Goal: Task Accomplishment & Management: Complete application form

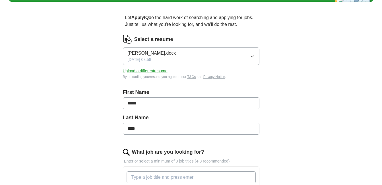
scroll to position [57, 0]
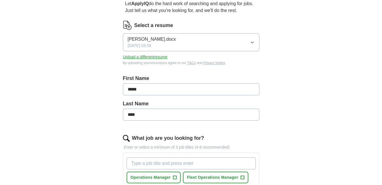
click at [137, 56] on button "Upload a different resume" at bounding box center [145, 57] width 45 height 6
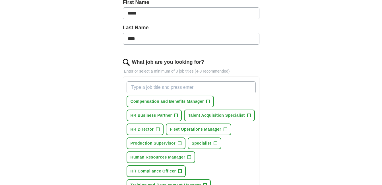
scroll to position [142, 0]
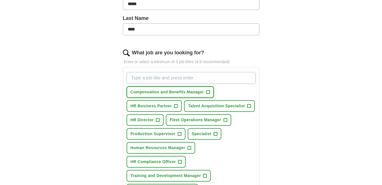
click at [207, 91] on span "+" at bounding box center [207, 92] width 3 height 5
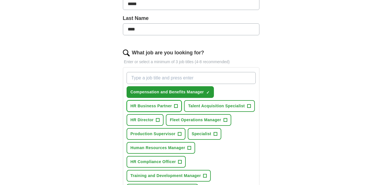
click at [175, 106] on span "+" at bounding box center [175, 106] width 3 height 5
click at [247, 105] on span "+" at bounding box center [249, 106] width 4 height 4
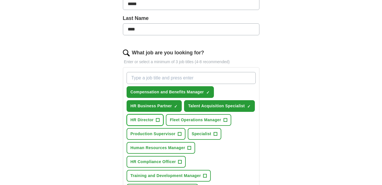
drag, startPoint x: 157, startPoint y: 119, endPoint x: 172, endPoint y: 123, distance: 14.8
click at [157, 119] on span "+" at bounding box center [157, 120] width 3 height 5
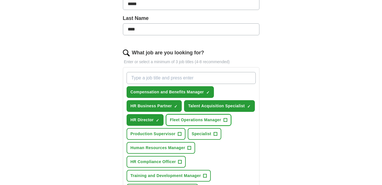
click at [224, 119] on span "+" at bounding box center [224, 120] width 3 height 5
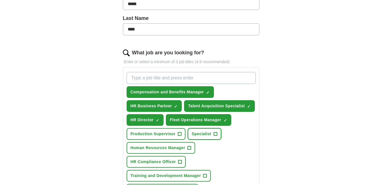
click at [213, 132] on button "Specialist +" at bounding box center [205, 134] width 34 height 12
click at [180, 134] on span "+" at bounding box center [179, 134] width 3 height 5
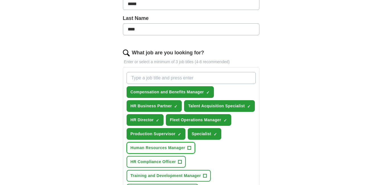
click at [190, 148] on span "+" at bounding box center [188, 148] width 3 height 5
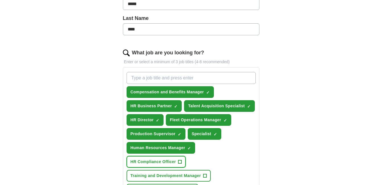
click at [178, 163] on button "HR Compliance Officer +" at bounding box center [155, 162] width 59 height 12
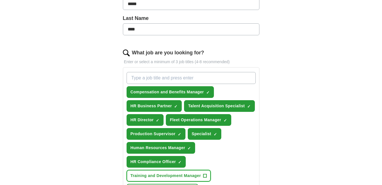
click at [205, 174] on span "+" at bounding box center [204, 175] width 3 height 5
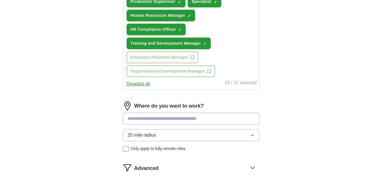
scroll to position [284, 0]
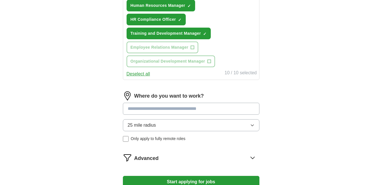
click at [173, 110] on input at bounding box center [191, 109] width 136 height 12
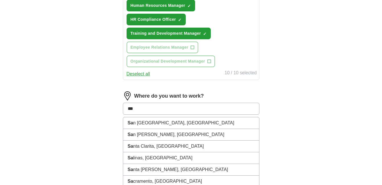
type input "****"
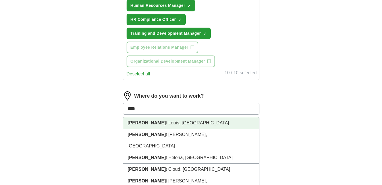
click at [164, 121] on li "[PERSON_NAME] t [PERSON_NAME], [GEOGRAPHIC_DATA]" at bounding box center [191, 123] width 136 height 12
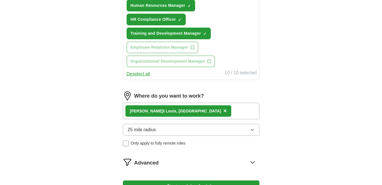
click at [181, 109] on div "[PERSON_NAME] t [PERSON_NAME], [GEOGRAPHIC_DATA] ×" at bounding box center [191, 111] width 136 height 16
click at [185, 114] on div "[PERSON_NAME] t [PERSON_NAME], [GEOGRAPHIC_DATA] ×" at bounding box center [191, 111] width 136 height 16
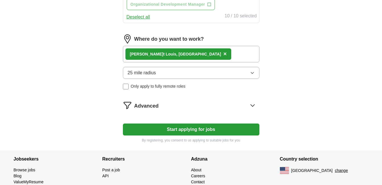
scroll to position [364, 0]
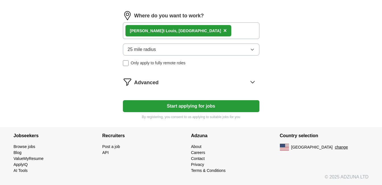
click at [185, 106] on button "Start applying for jobs" at bounding box center [191, 106] width 136 height 12
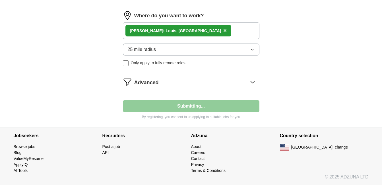
select select "**"
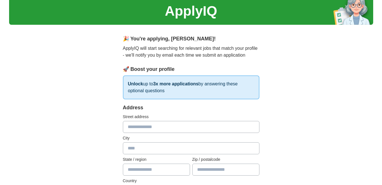
scroll to position [0, 0]
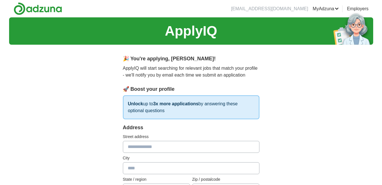
click at [136, 144] on input "text" at bounding box center [191, 147] width 136 height 12
type input "**********"
type input "**"
type input "*****"
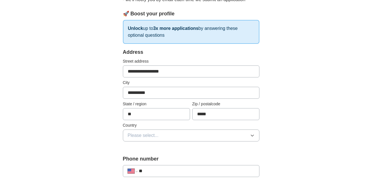
scroll to position [85, 0]
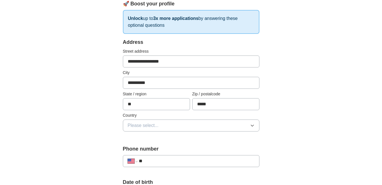
click at [252, 126] on icon "button" at bounding box center [252, 125] width 5 height 5
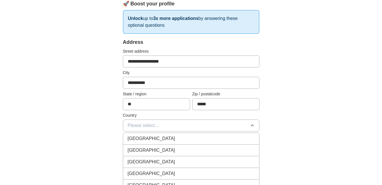
click at [202, 150] on div "[GEOGRAPHIC_DATA]" at bounding box center [191, 150] width 127 height 7
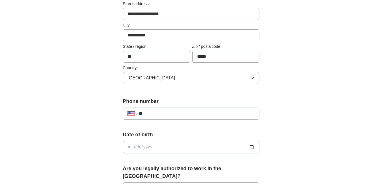
scroll to position [142, 0]
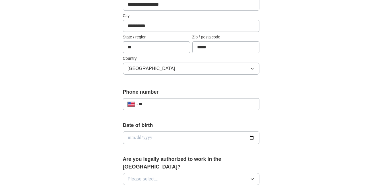
click at [223, 103] on input "**" at bounding box center [196, 104] width 115 height 7
type input "**********"
click at [253, 137] on input "date" at bounding box center [191, 137] width 136 height 13
click at [138, 137] on input "date" at bounding box center [191, 137] width 136 height 13
click at [134, 138] on input "date" at bounding box center [191, 137] width 136 height 13
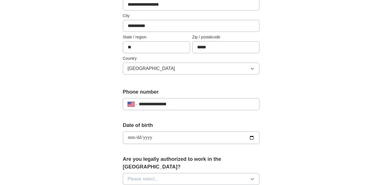
type input "**********"
click at [254, 176] on icon "button" at bounding box center [252, 178] width 5 height 5
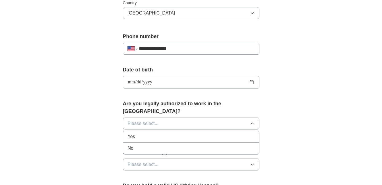
scroll to position [199, 0]
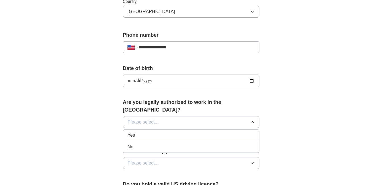
click at [142, 132] on div "Yes" at bounding box center [191, 135] width 127 height 7
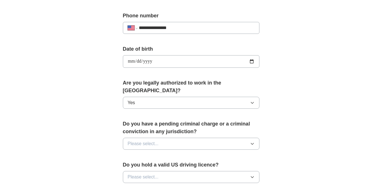
scroll to position [227, 0]
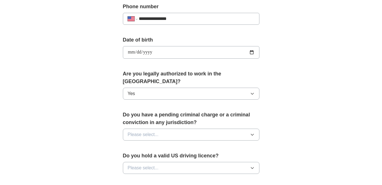
click at [251, 134] on icon "button" at bounding box center [252, 134] width 3 height 1
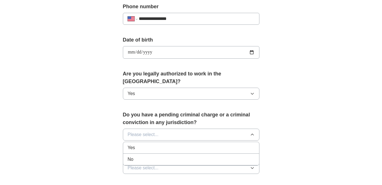
click at [197, 156] on div "No" at bounding box center [191, 159] width 127 height 7
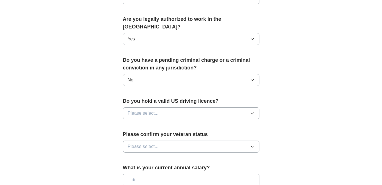
scroll to position [284, 0]
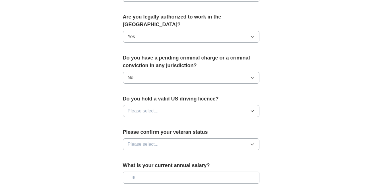
click at [253, 109] on icon "button" at bounding box center [252, 111] width 5 height 5
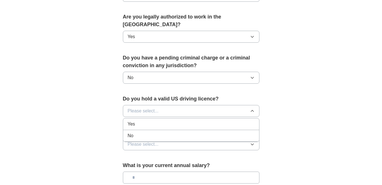
click at [195, 121] on div "Yes" at bounding box center [191, 124] width 127 height 7
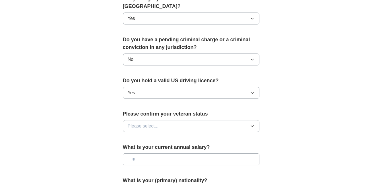
scroll to position [313, 0]
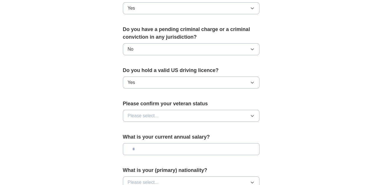
click at [251, 113] on icon "button" at bounding box center [252, 115] width 5 height 5
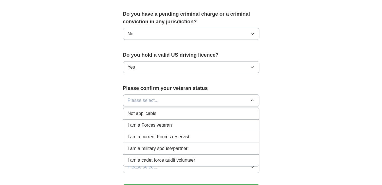
scroll to position [341, 0]
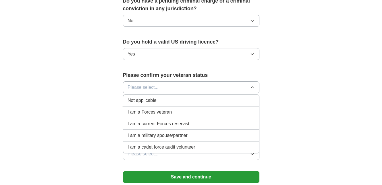
click at [207, 97] on div "Not applicable" at bounding box center [191, 100] width 127 height 7
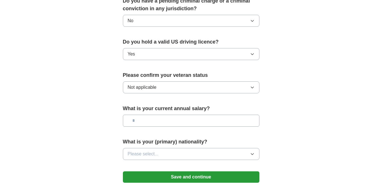
click at [201, 115] on input "text" at bounding box center [191, 121] width 136 height 12
type input "*******"
click at [254, 151] on icon "button" at bounding box center [252, 153] width 5 height 5
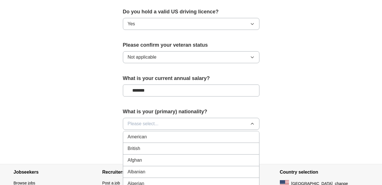
scroll to position [366, 0]
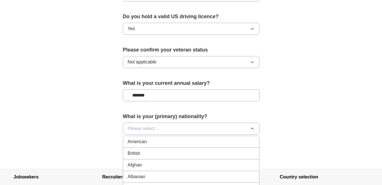
click at [177, 138] on div "American" at bounding box center [191, 141] width 127 height 7
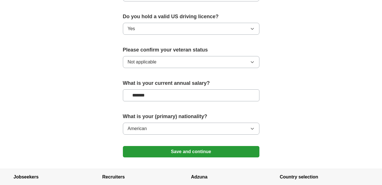
click at [211, 147] on button "Save and continue" at bounding box center [191, 151] width 136 height 11
